Goal: Task Accomplishment & Management: Manage account settings

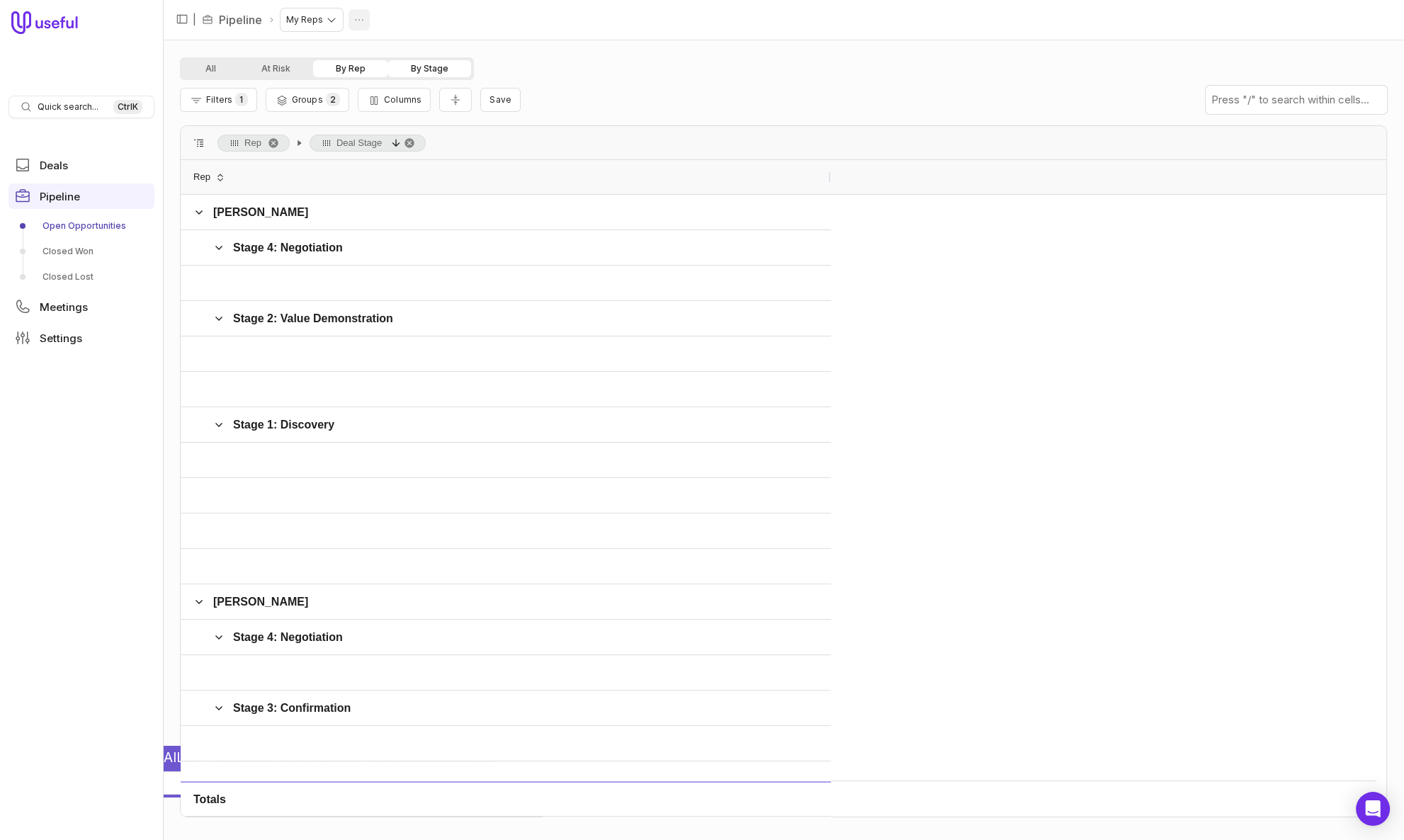
click at [364, 16] on html "Quick search... Ctrl K Deals Pipeline Open Opportunities Closed Won Closed Lost…" at bounding box center [702, 420] width 1404 height 840
click at [355, 44] on span "Delete" at bounding box center [346, 46] width 28 height 9
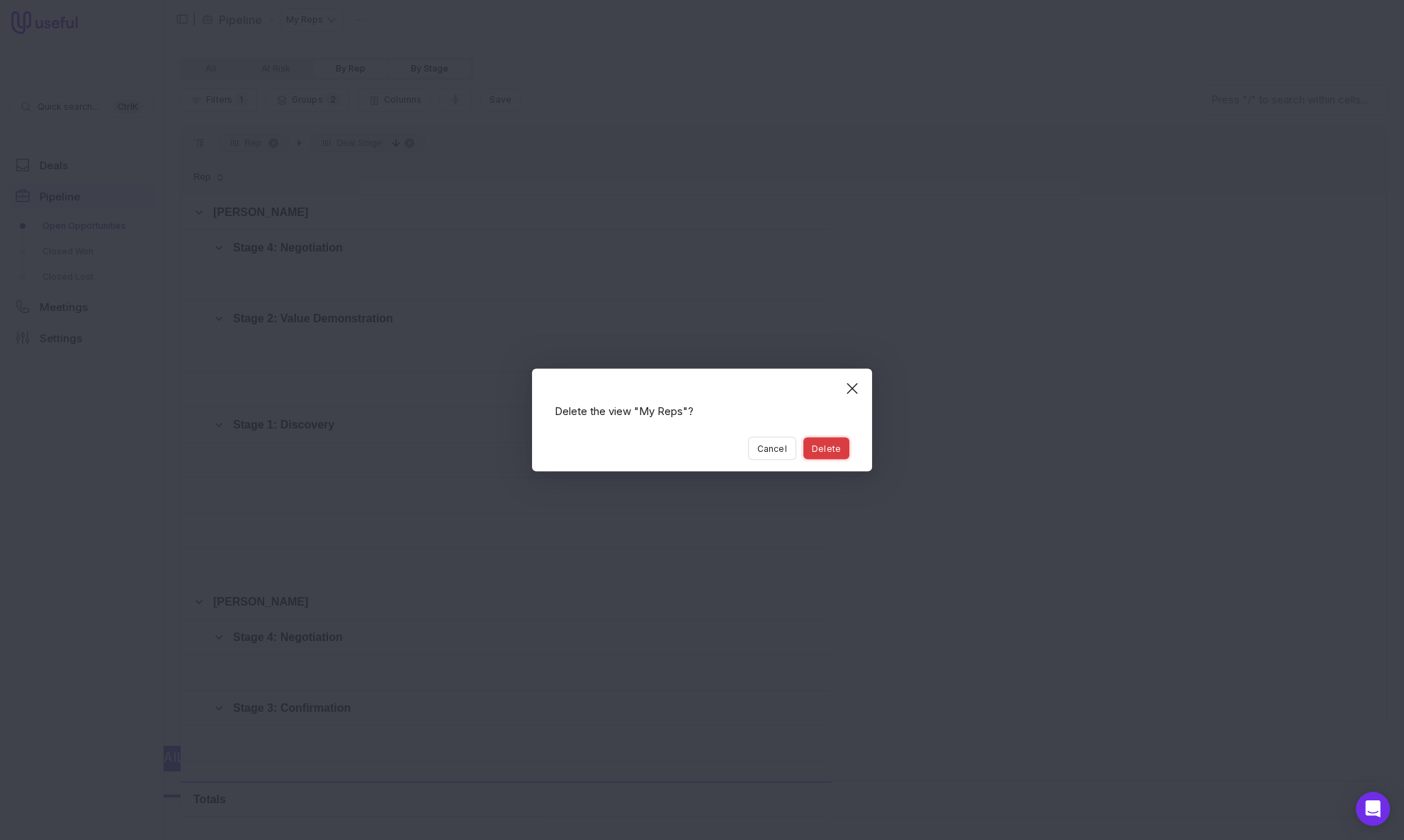
click at [826, 454] on button "Delete" at bounding box center [827, 449] width 46 height 22
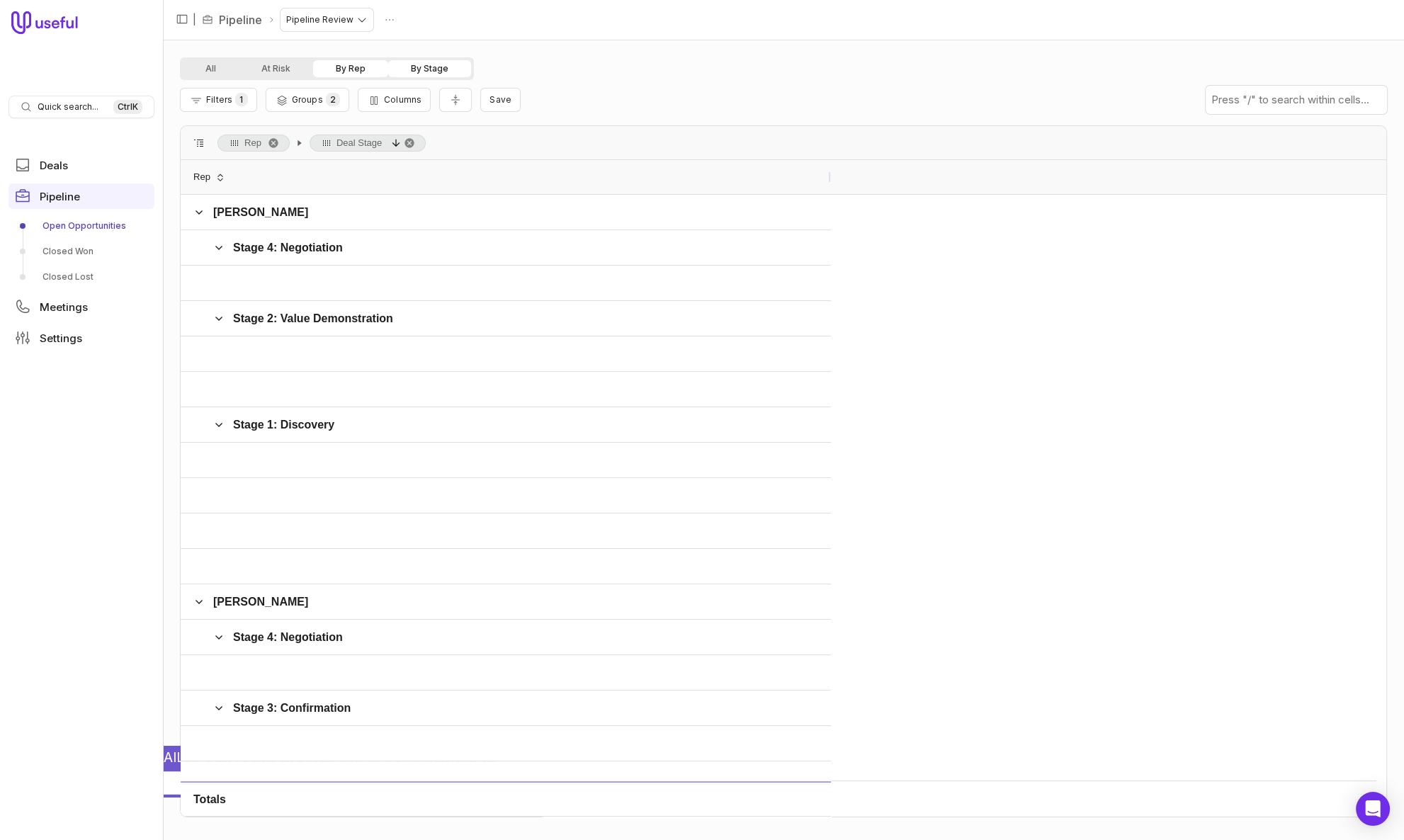
click at [396, 23] on div "| Pipeline Pipeline Review" at bounding box center [291, 20] width 240 height 23
click at [390, 20] on html "Quick search... Ctrl K Deals Pipeline Open Opportunities Closed Won Closed Lost…" at bounding box center [702, 420] width 1404 height 840
click at [375, 50] on span "Delete" at bounding box center [374, 46] width 28 height 9
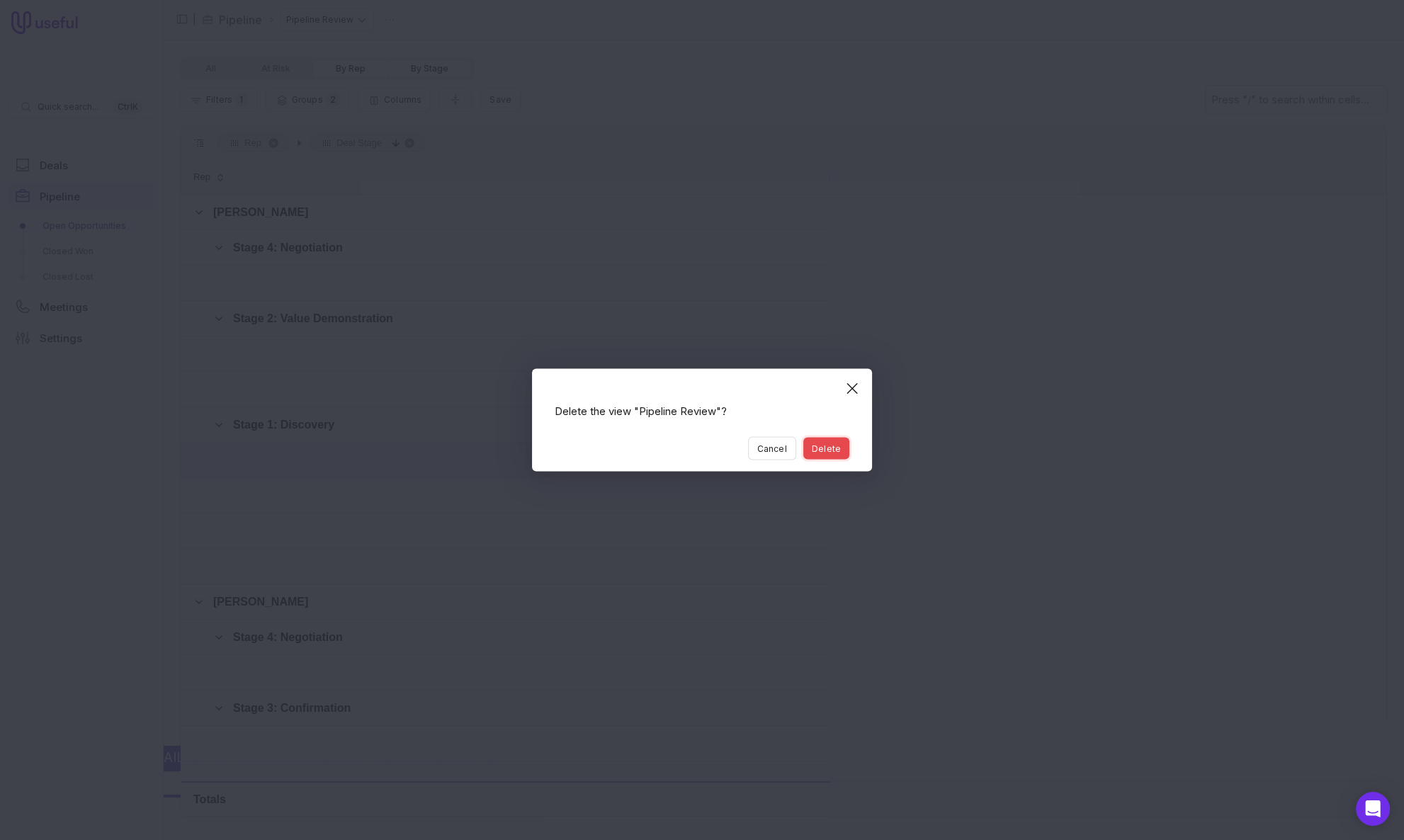
click at [816, 449] on button "Delete" at bounding box center [827, 449] width 46 height 22
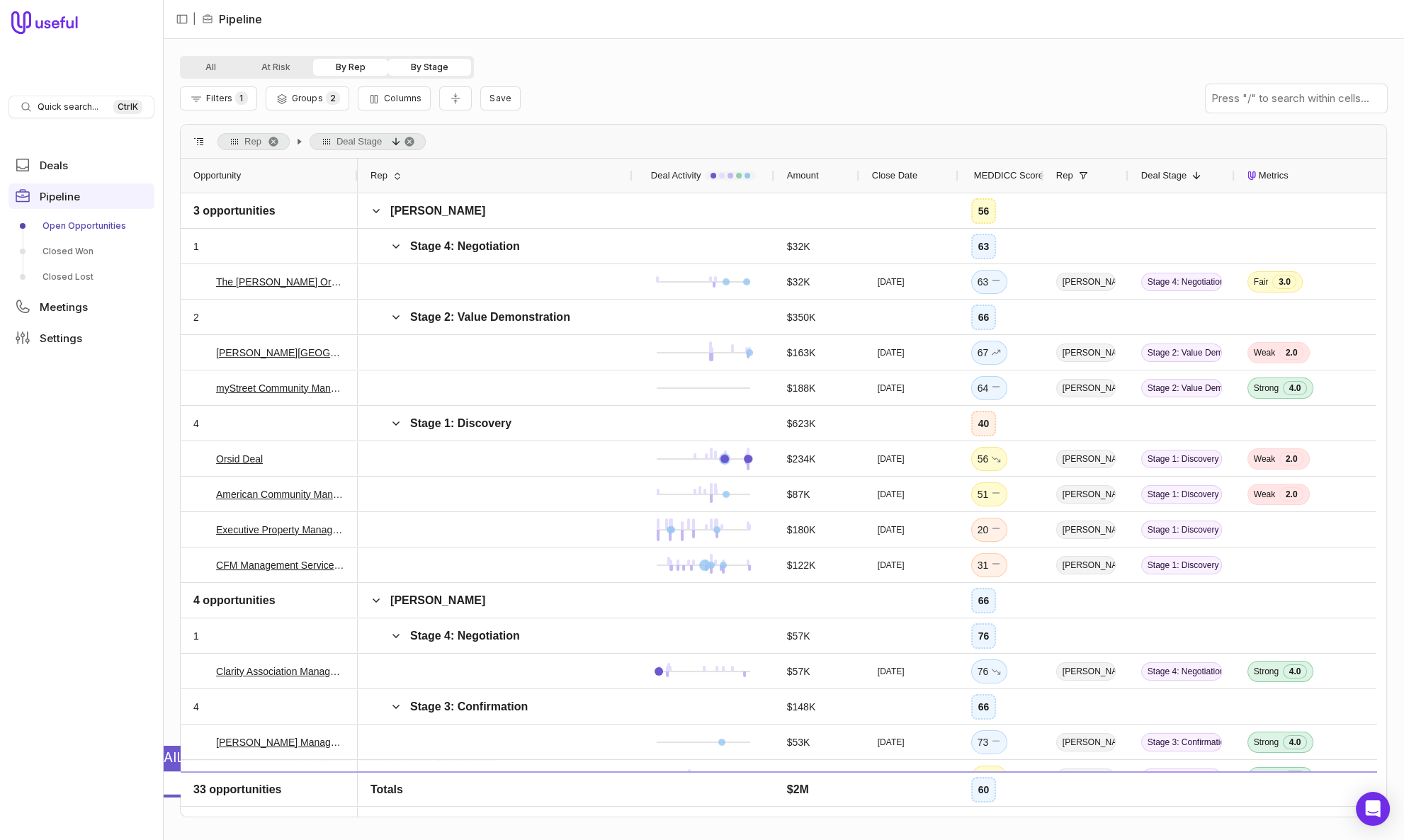
drag, startPoint x: 1005, startPoint y: 172, endPoint x: 629, endPoint y: 171, distance: 376.0
click at [629, 171] on div at bounding box center [631, 176] width 6 height 34
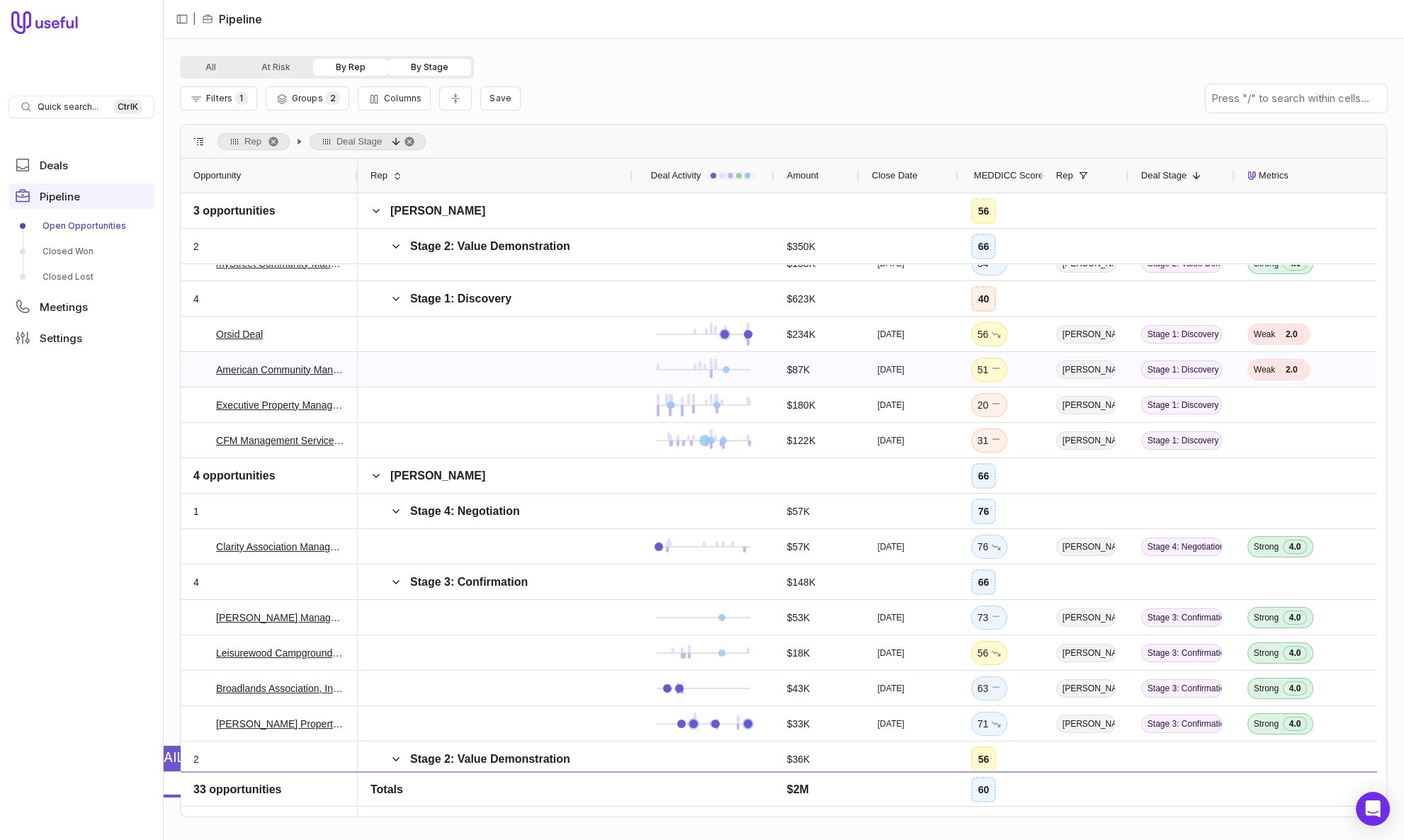
scroll to position [128, 0]
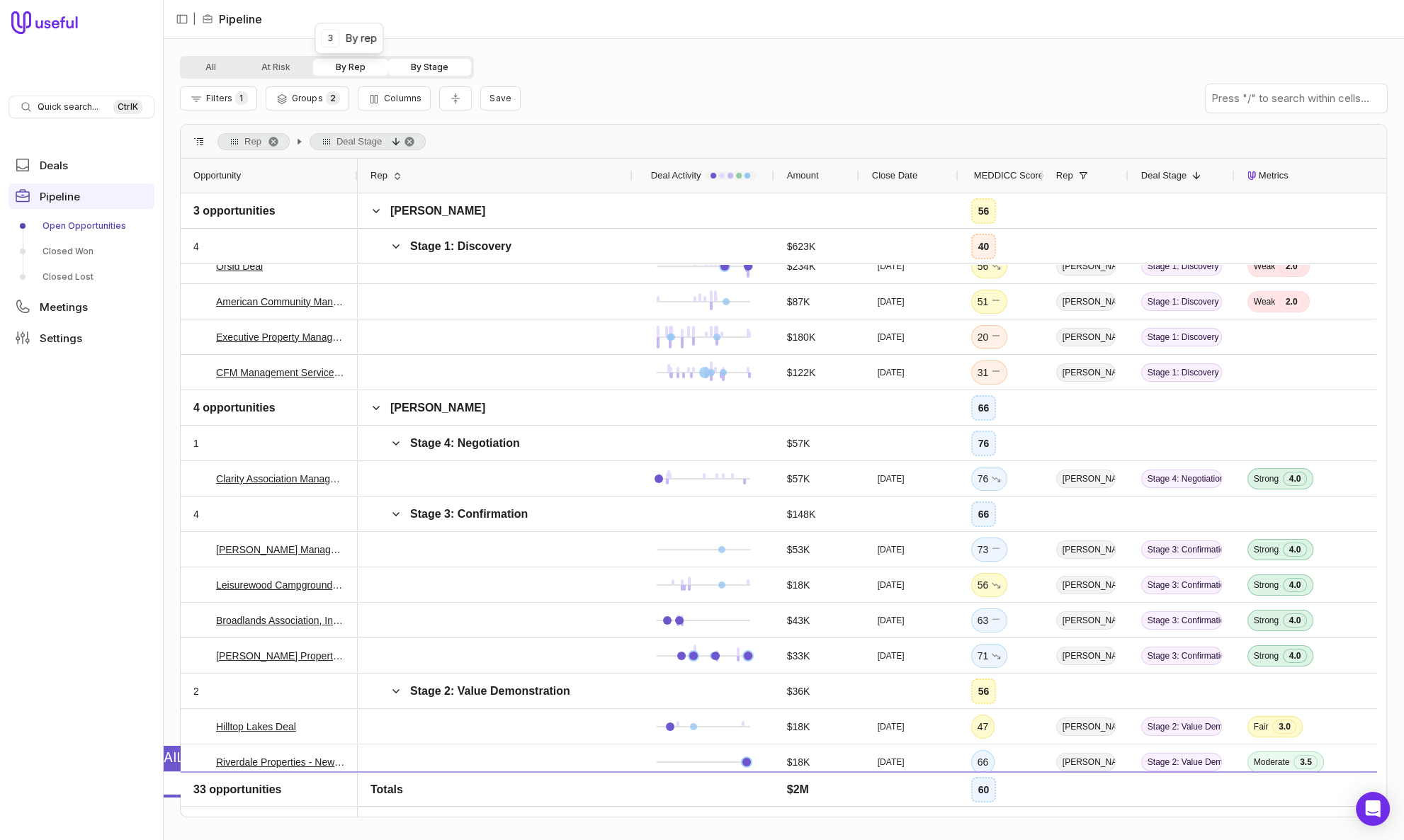
click at [324, 69] on button "By Rep" at bounding box center [351, 67] width 75 height 17
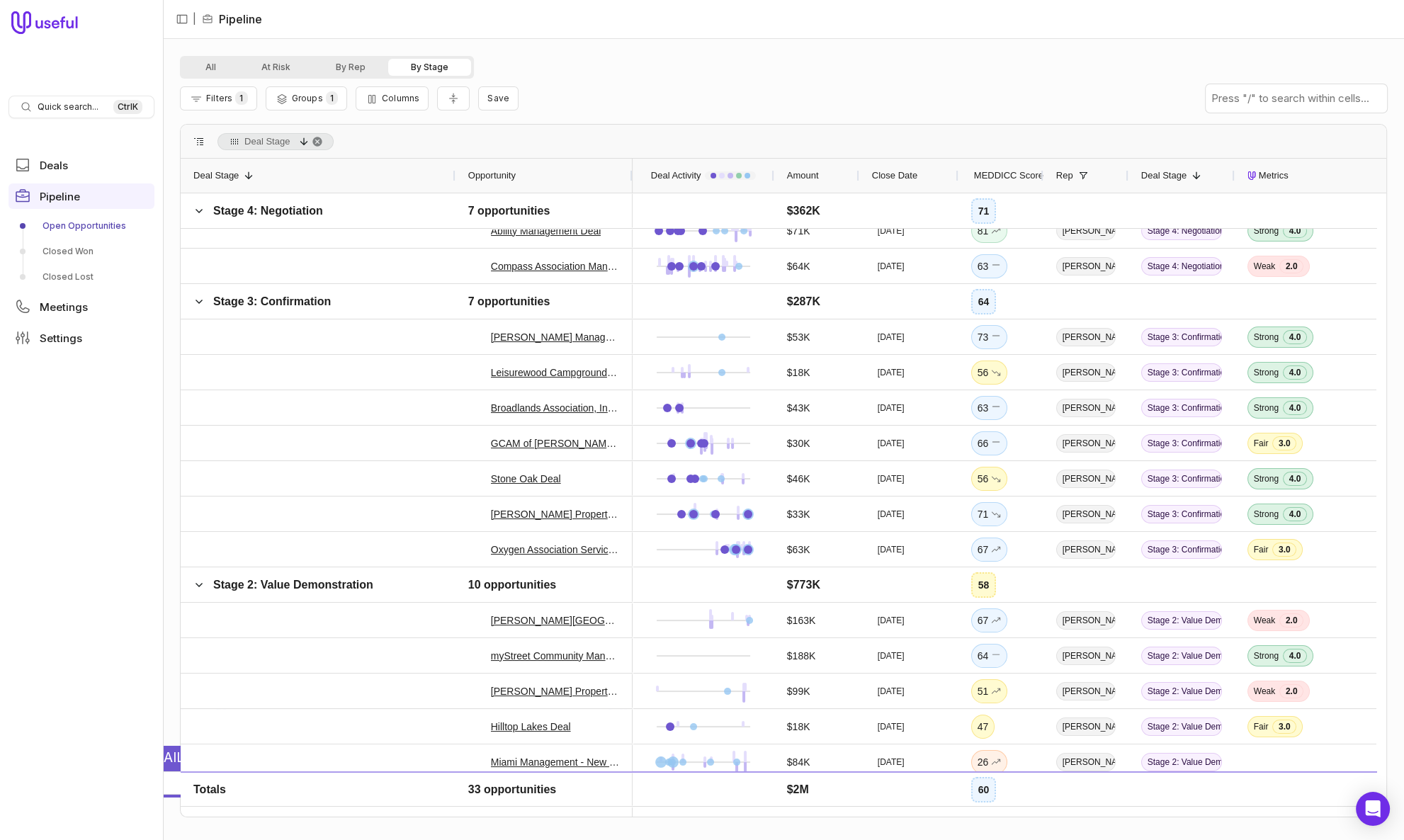
click at [417, 71] on button "By Stage" at bounding box center [429, 67] width 83 height 17
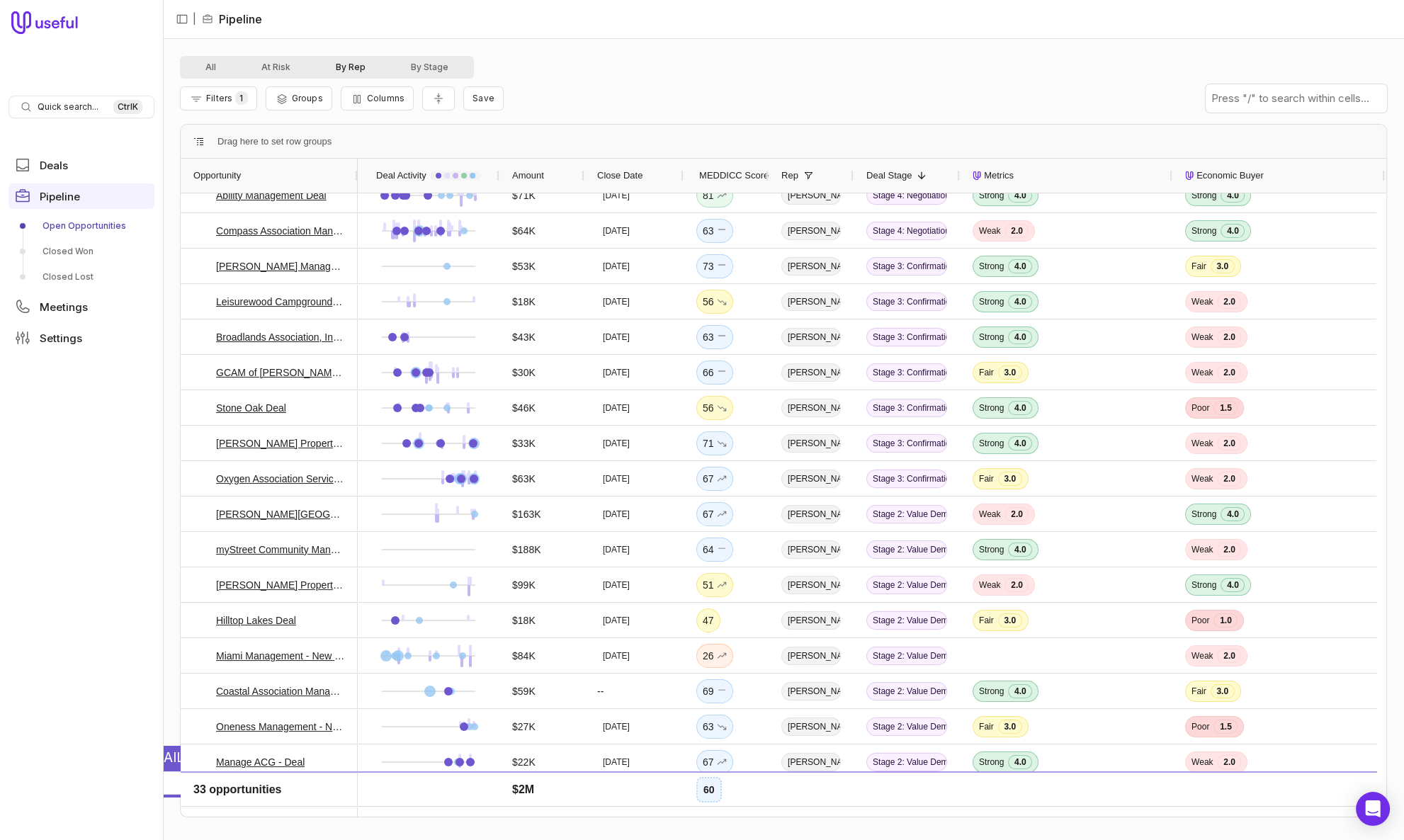
click at [353, 68] on button "By Rep" at bounding box center [351, 67] width 75 height 17
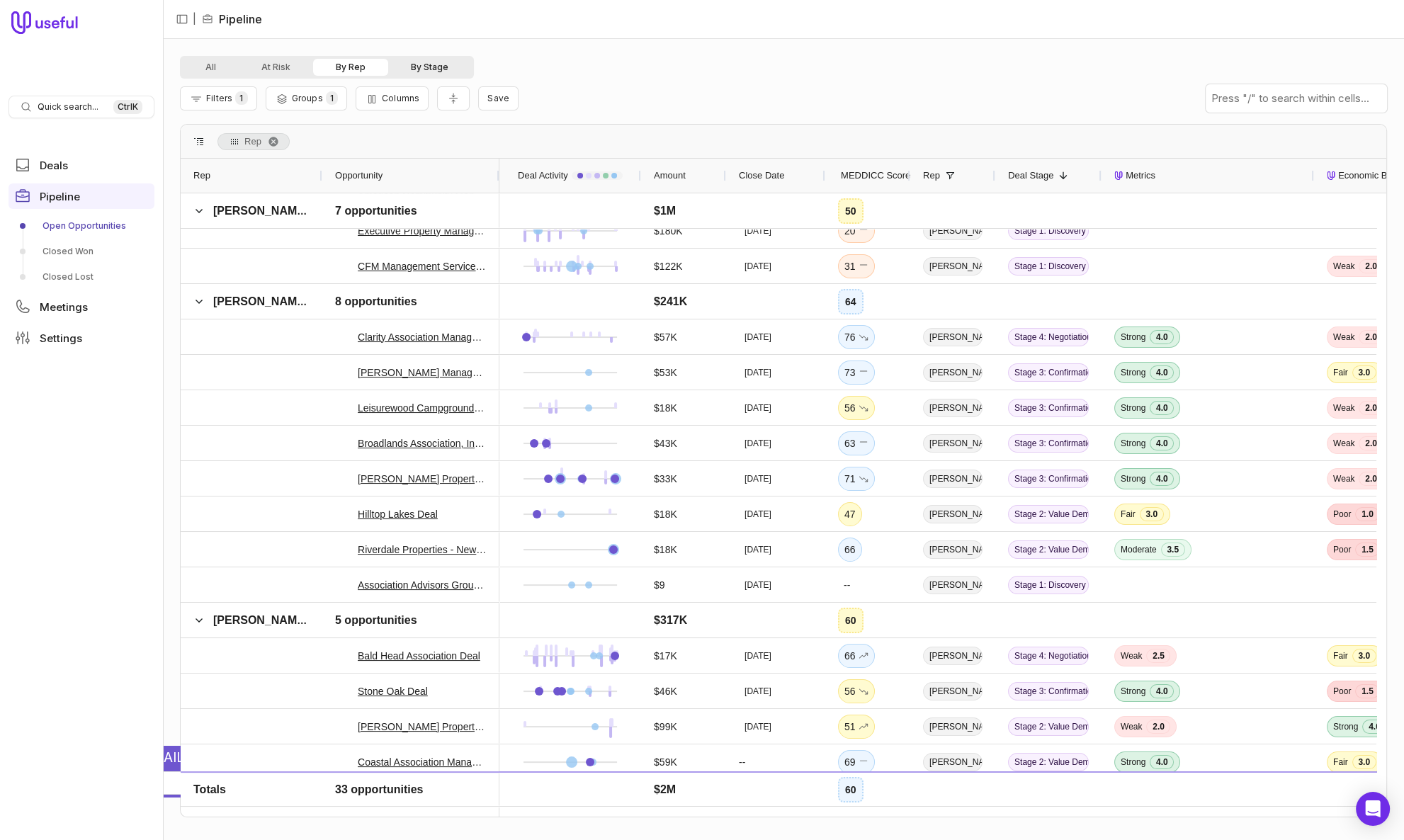
click at [426, 66] on button "By Stage" at bounding box center [429, 67] width 83 height 17
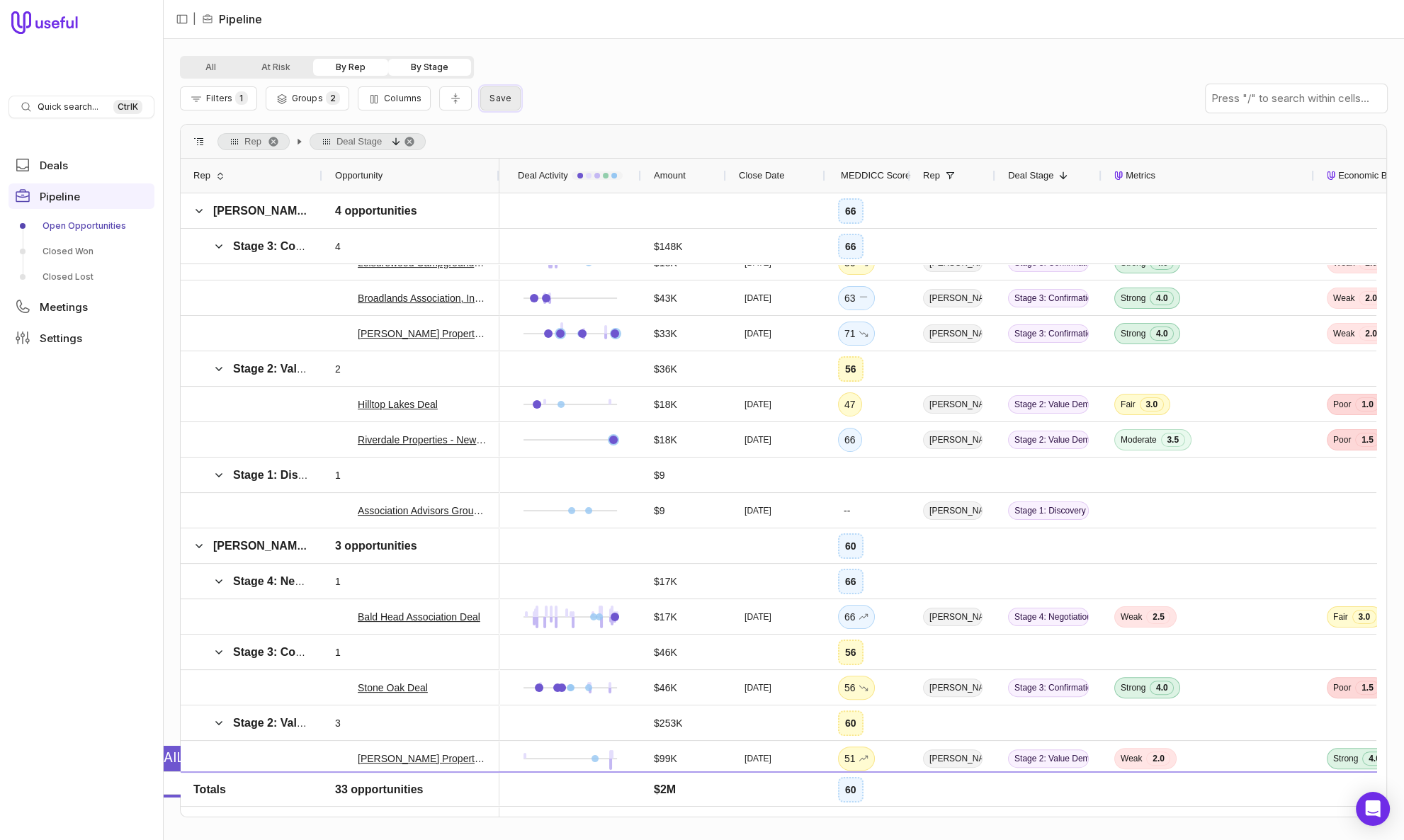
click at [497, 102] on span "Save" at bounding box center [501, 98] width 22 height 10
click at [520, 165] on input "View name" at bounding box center [573, 160] width 187 height 28
type input "**********"
click at [645, 194] on button "Save" at bounding box center [647, 189] width 39 height 18
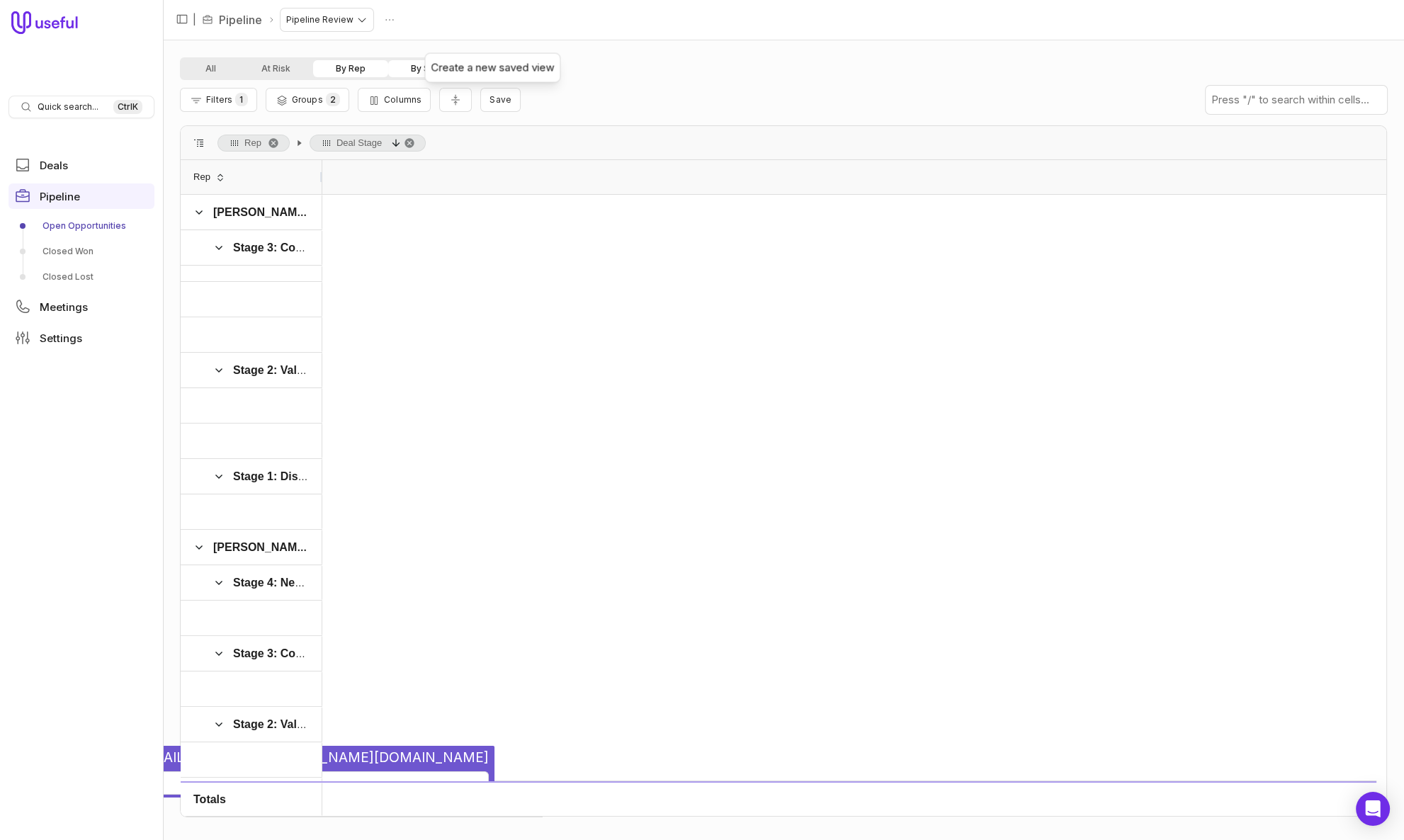
click at [666, 109] on div "Filters 1 Groups 2 Columns Save" at bounding box center [783, 100] width 1207 height 39
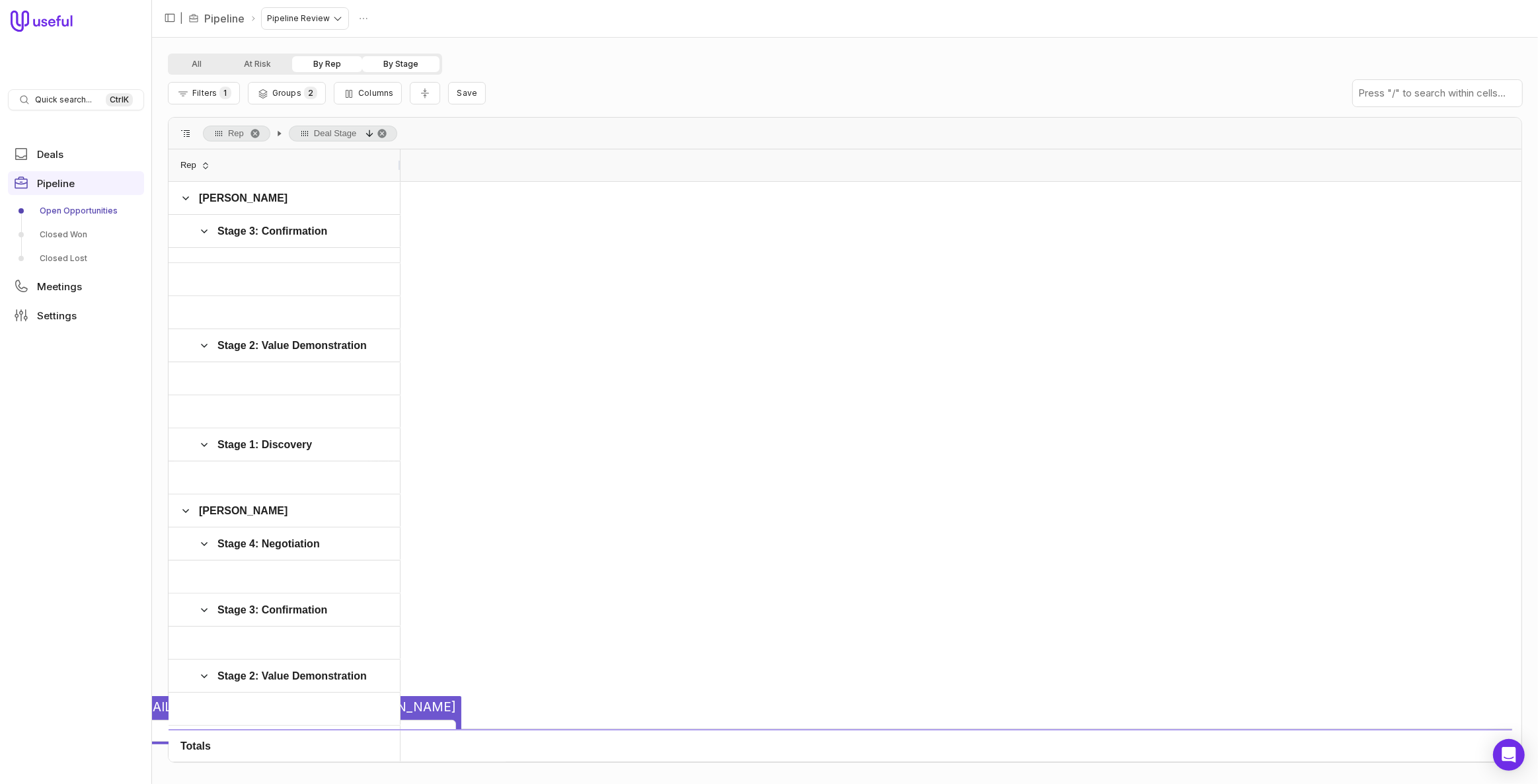
drag, startPoint x: 299, startPoint y: 161, endPoint x: 399, endPoint y: 163, distance: 100.0
click at [399, 163] on div at bounding box center [400, 166] width 6 height 32
click at [365, 14] on html "Quick search... Ctrl K Deals Pipeline Open Opportunities Closed Won Closed Lost…" at bounding box center [769, 392] width 1538 height 784
click at [357, 47] on span "Delete" at bounding box center [349, 43] width 26 height 8
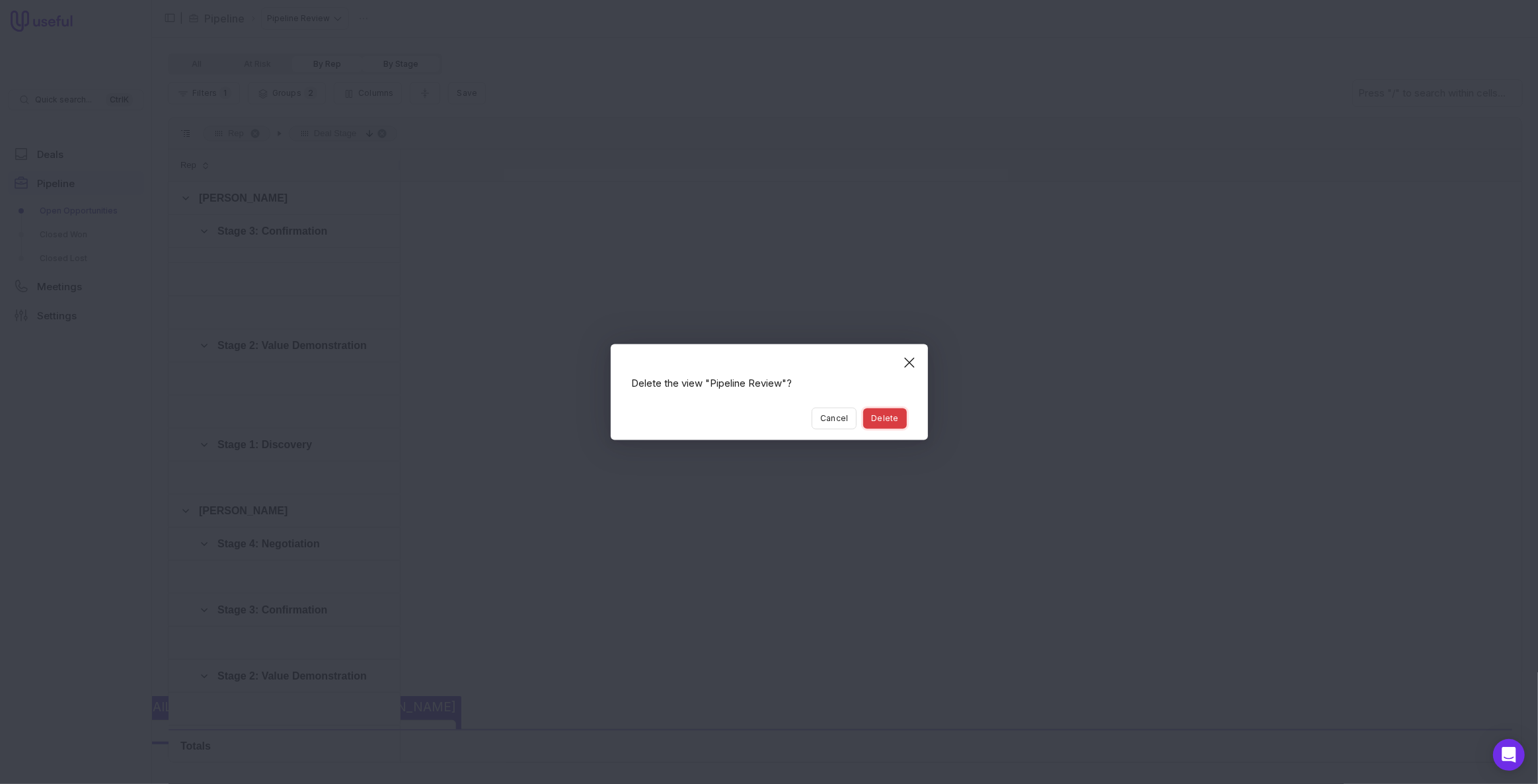
click at [800, 414] on button "Delete" at bounding box center [884, 419] width 43 height 21
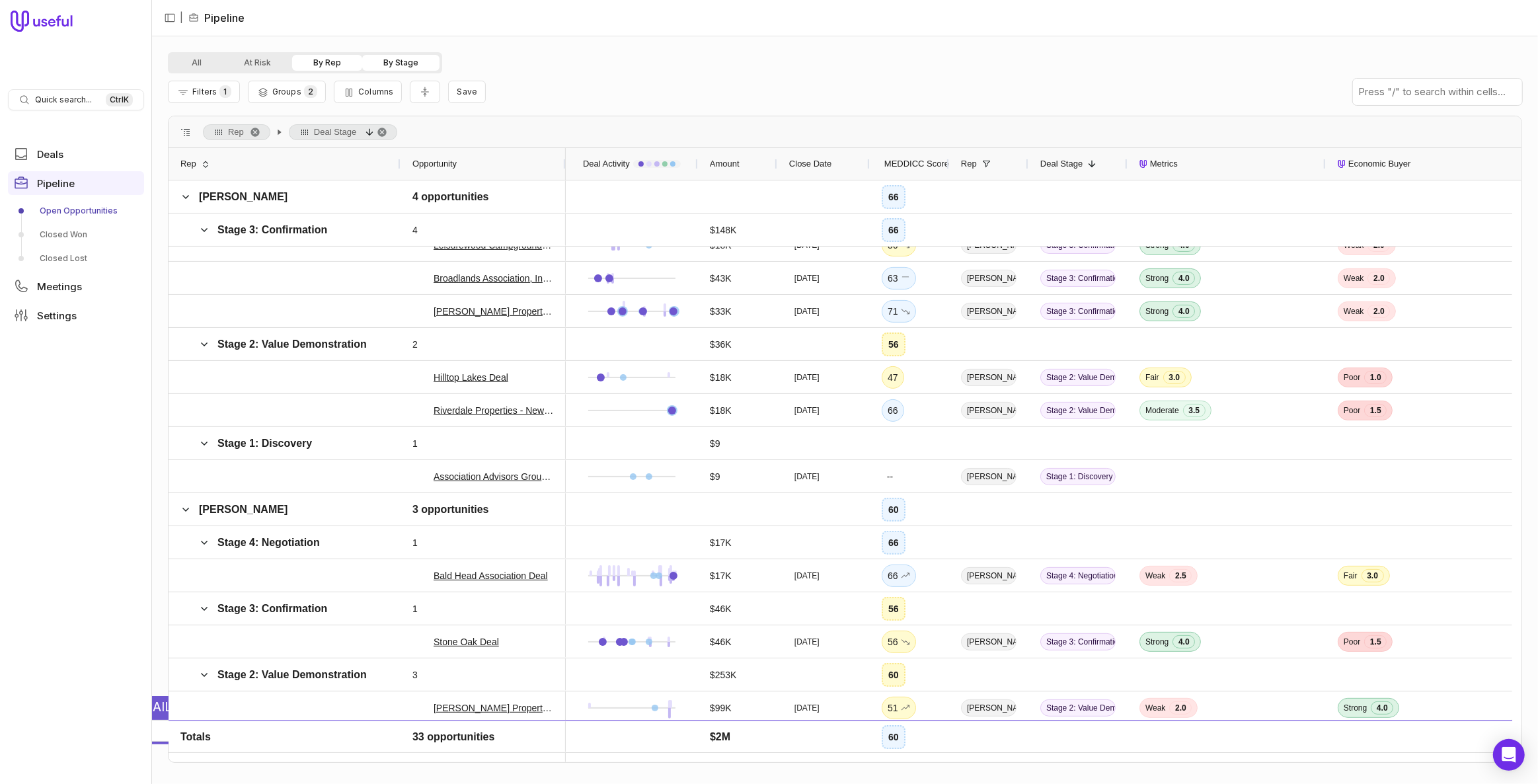
click at [515, 84] on div "Filters 1 Groups 2 Columns Save" at bounding box center [845, 92] width 1354 height 37
